Goal: Answer question/provide support

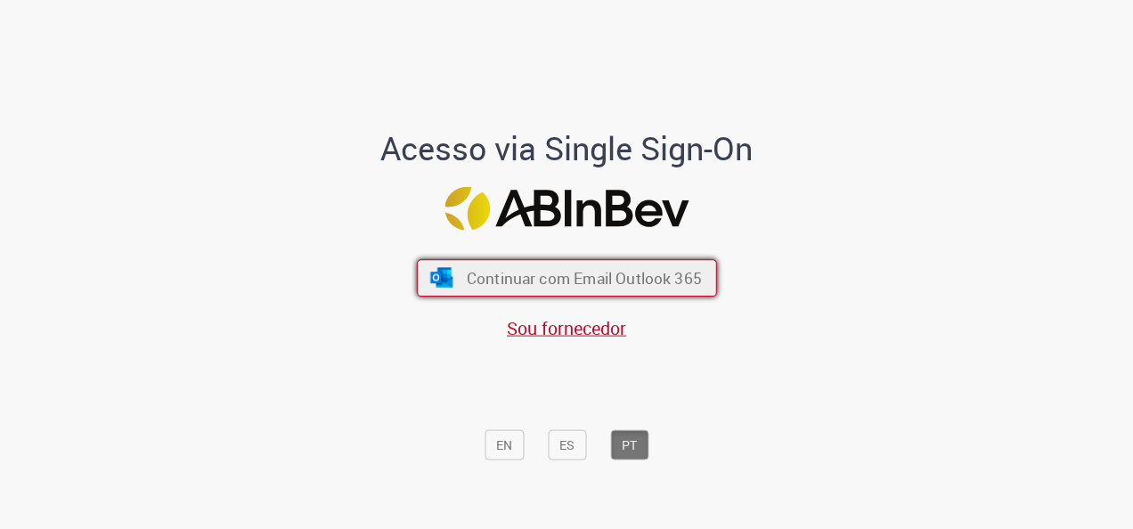
click at [448, 280] on button "Continuar com Email Outlook 365" at bounding box center [567, 277] width 300 height 37
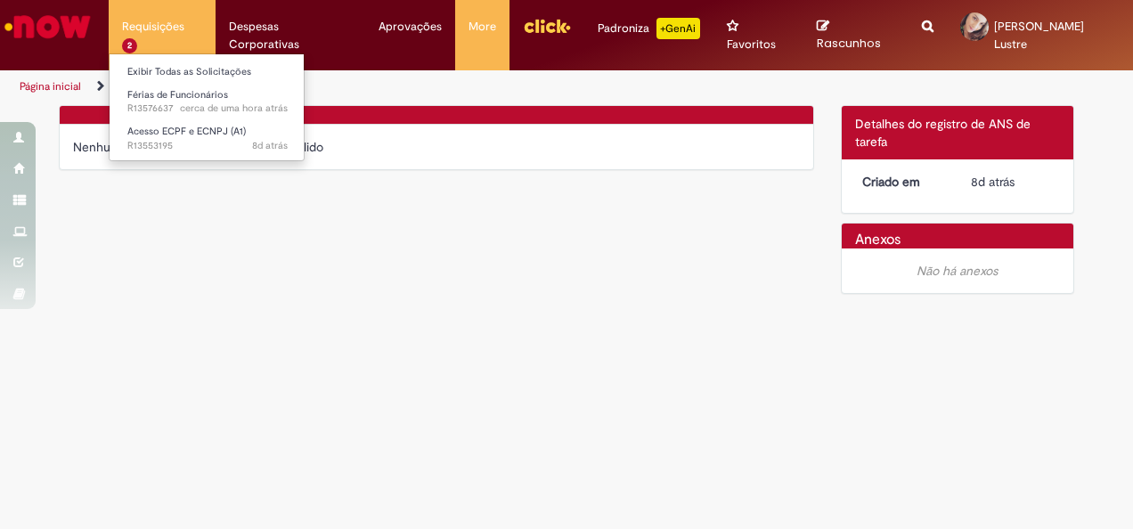
click at [139, 32] on li "Requisições 2 Exibir Todas as Solicitações Férias de Funcionários cerca de uma …" at bounding box center [162, 26] width 107 height 53
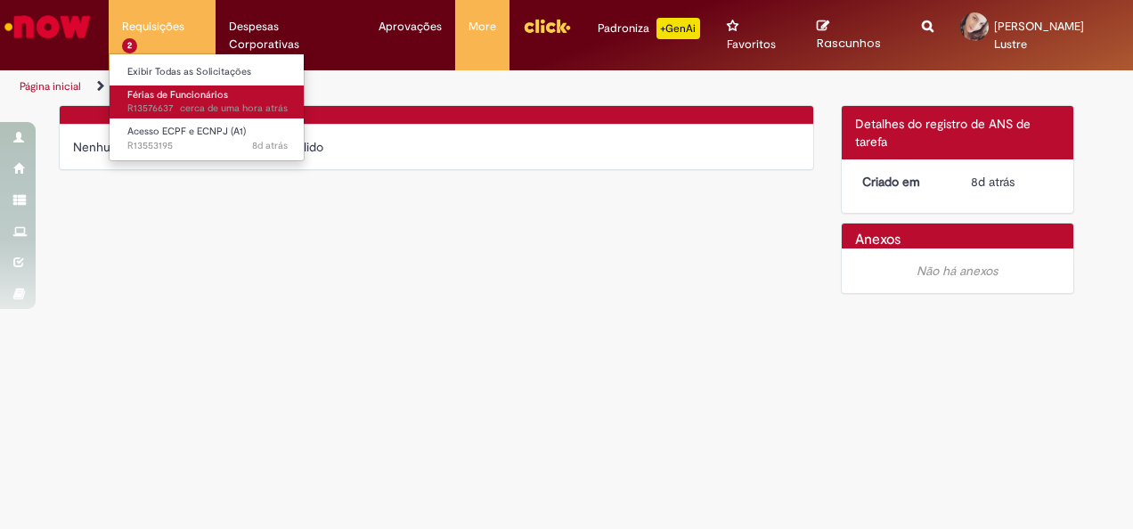
click at [170, 96] on span "Férias de Funcionários" at bounding box center [177, 94] width 101 height 13
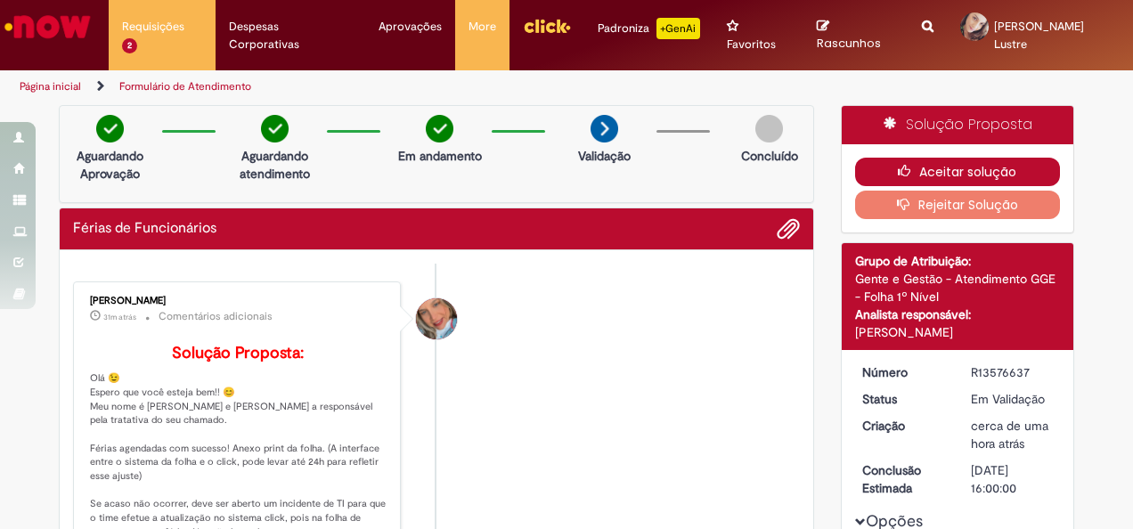
click at [934, 158] on button "Aceitar solução" at bounding box center [958, 172] width 206 height 28
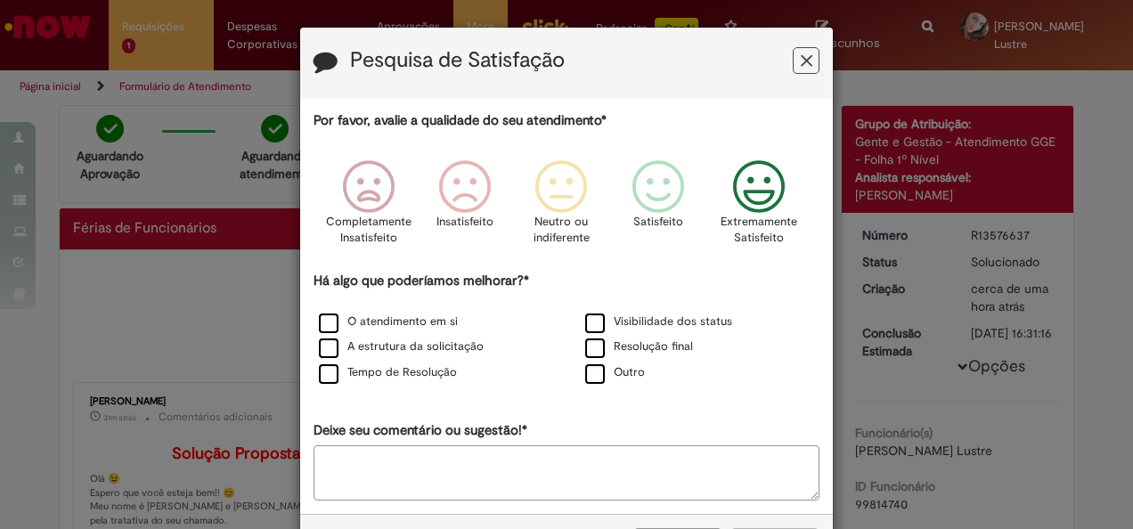
click at [753, 181] on icon "Feedback" at bounding box center [759, 186] width 67 height 53
click at [587, 350] on label "Resolução final" at bounding box center [639, 346] width 108 height 17
click at [319, 381] on label "Tempo de Resolução" at bounding box center [388, 372] width 138 height 17
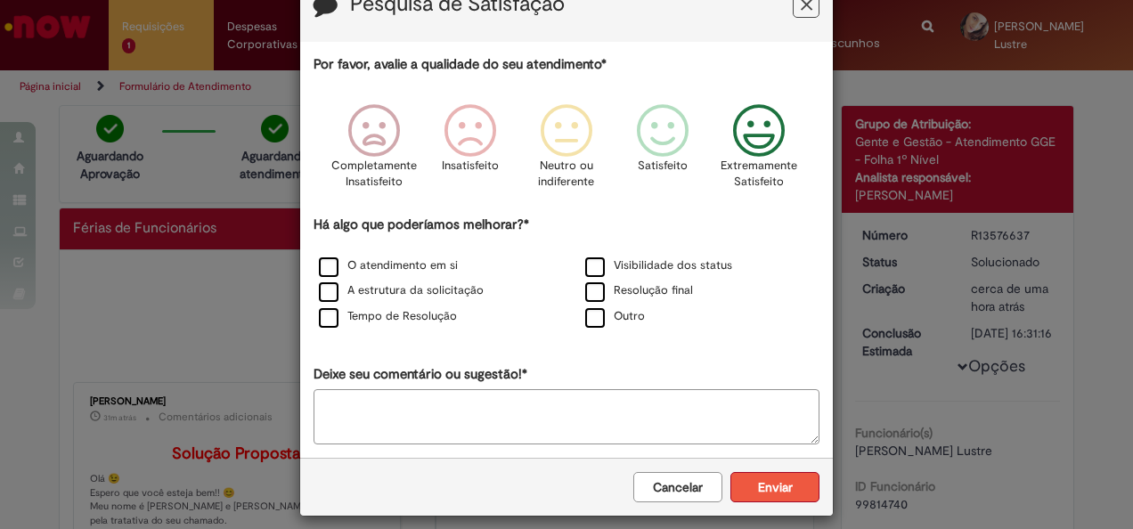
scroll to position [68, 0]
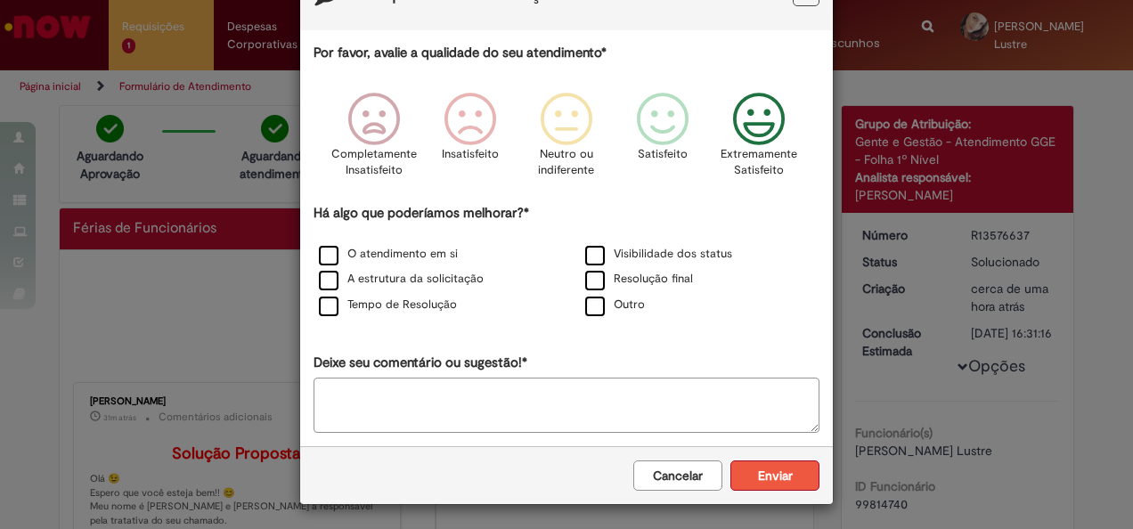
click at [754, 465] on button "Enviar" at bounding box center [774, 475] width 89 height 30
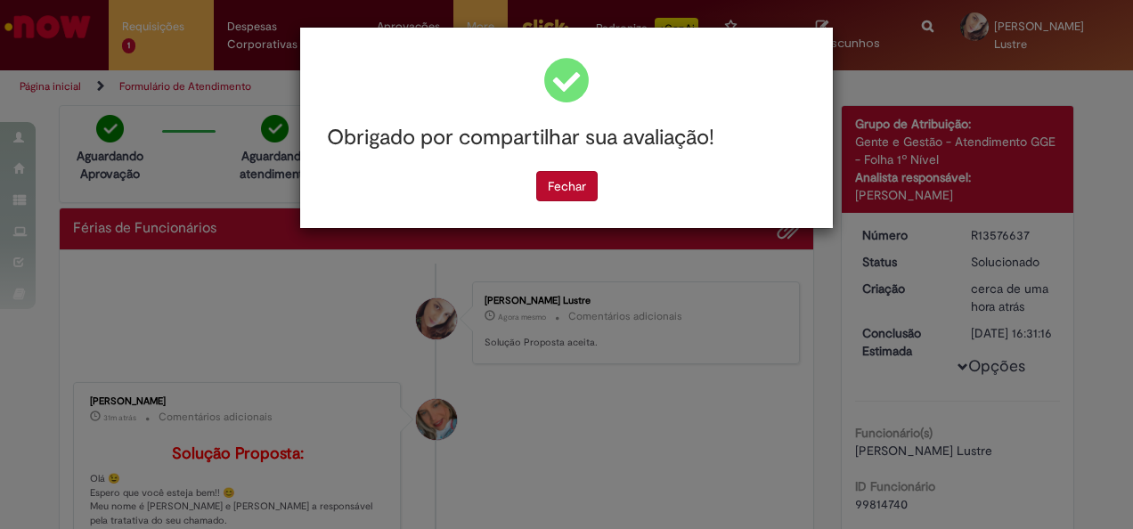
scroll to position [0, 0]
click at [544, 189] on button "Fechar" at bounding box center [566, 186] width 61 height 30
